Goal: Task Accomplishment & Management: Use online tool/utility

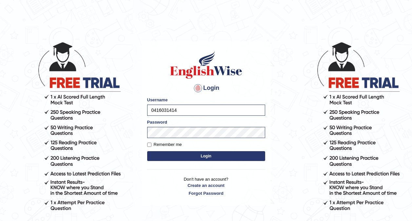
drag, startPoint x: 0, startPoint y: 0, endPoint x: 182, endPoint y: 158, distance: 240.6
click at [182, 158] on button "Login" at bounding box center [206, 156] width 118 height 10
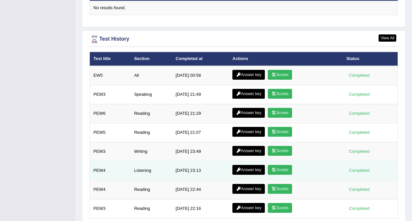
scroll to position [879, 0]
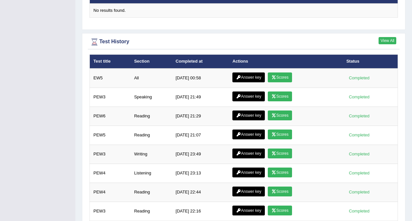
click at [388, 37] on link "View All" at bounding box center [388, 40] width 18 height 7
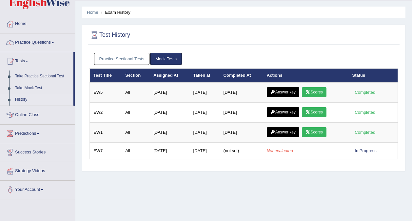
scroll to position [11, 0]
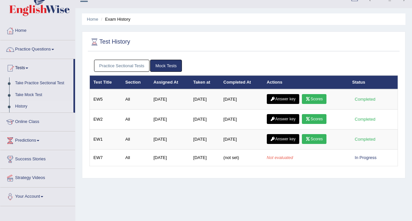
click at [136, 66] on link "Practice Sectional Tests" at bounding box center [122, 66] width 56 height 12
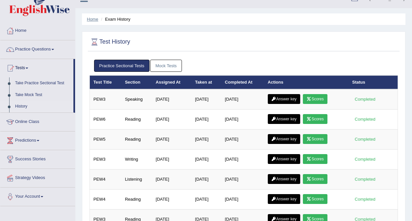
click at [91, 18] on link "Home" at bounding box center [92, 19] width 11 height 5
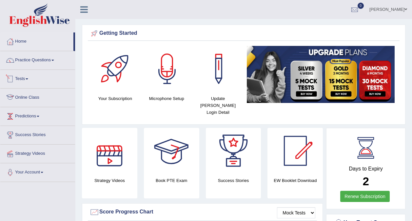
click at [25, 80] on link "Tests" at bounding box center [37, 78] width 75 height 16
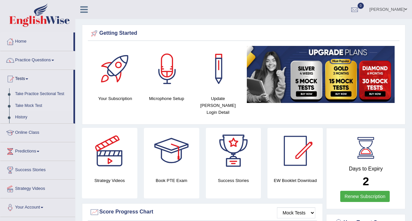
click at [30, 105] on link "Take Mock Test" at bounding box center [42, 106] width 61 height 12
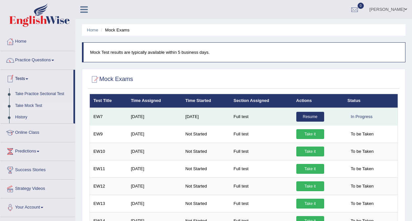
click at [317, 117] on link "Resume" at bounding box center [310, 117] width 28 height 10
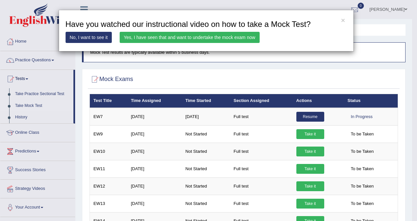
click at [222, 38] on link "Yes, I have seen that and want to undertake the mock exam now" at bounding box center [190, 37] width 140 height 11
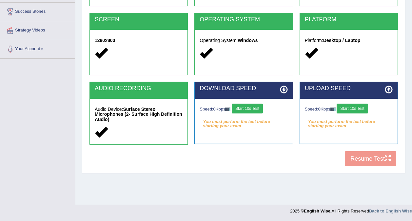
click at [255, 107] on button "Start 10s Test" at bounding box center [247, 109] width 31 height 10
click at [348, 112] on button "Start 10s Test" at bounding box center [352, 109] width 31 height 10
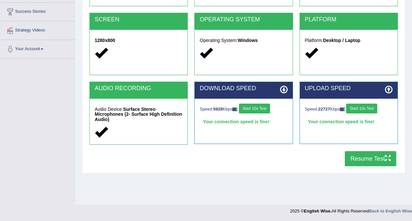
click at [359, 156] on button "Resume Test" at bounding box center [370, 158] width 51 height 15
